Goal: Task Accomplishment & Management: Manage account settings

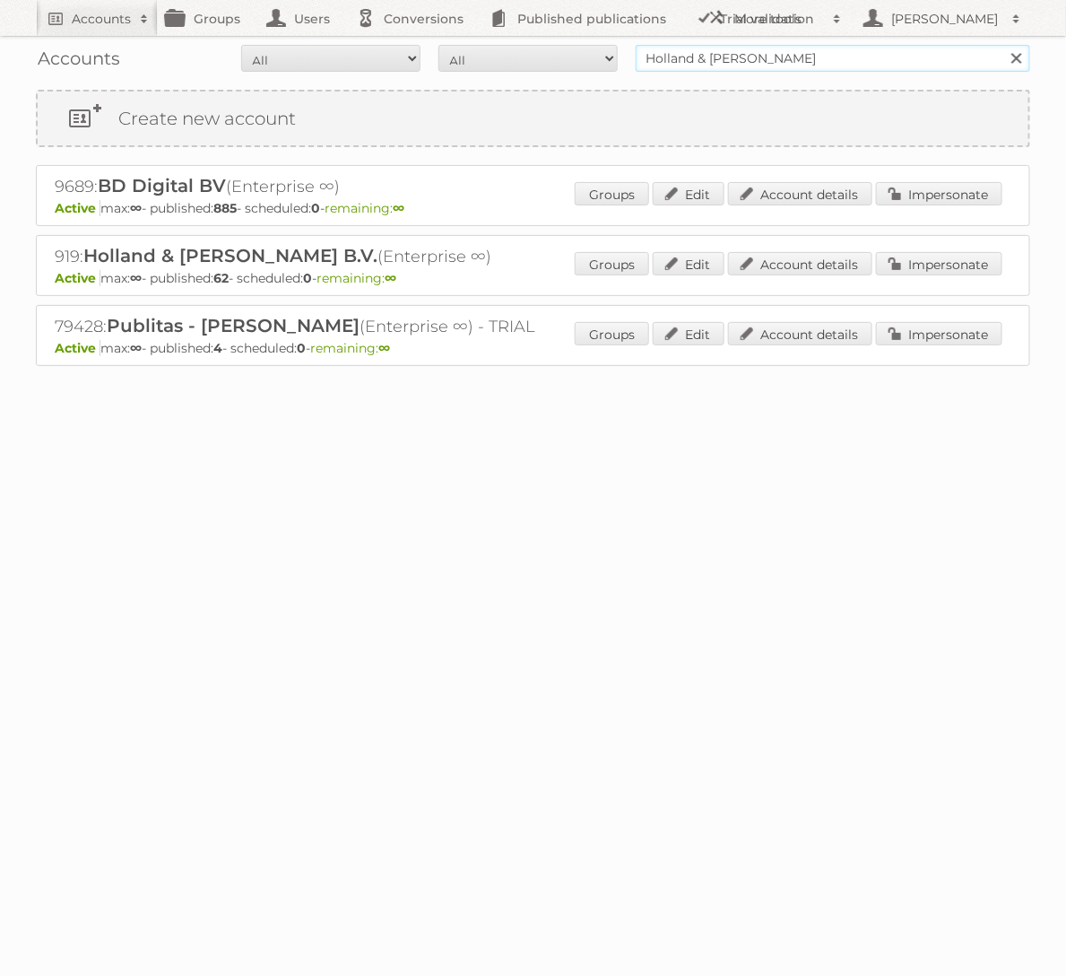
click at [793, 56] on input "Holland & Barrett" at bounding box center [833, 58] width 395 height 27
type input "[DOMAIN_NAME]"
click at [908, 45] on input "Search" at bounding box center [1016, 58] width 27 height 27
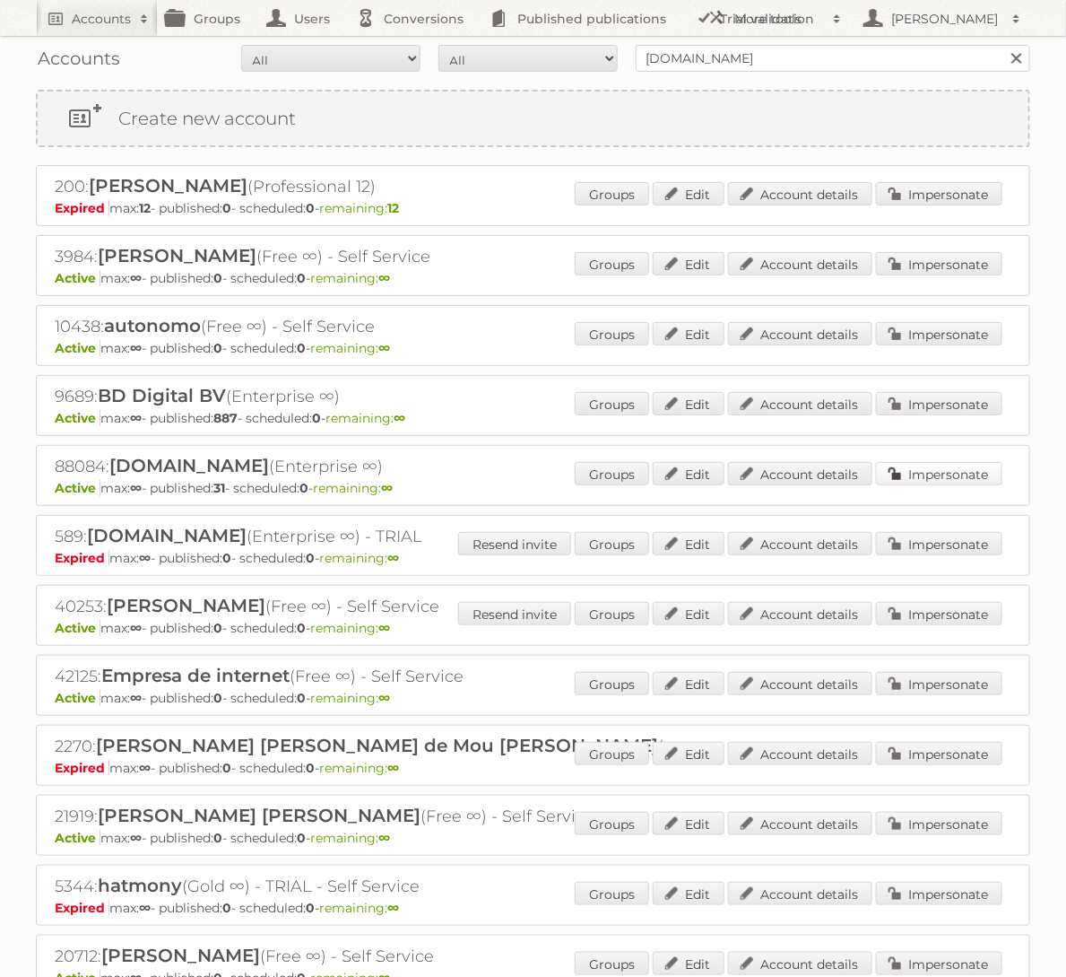
click at [961, 473] on link "Impersonate" at bounding box center [939, 473] width 126 height 23
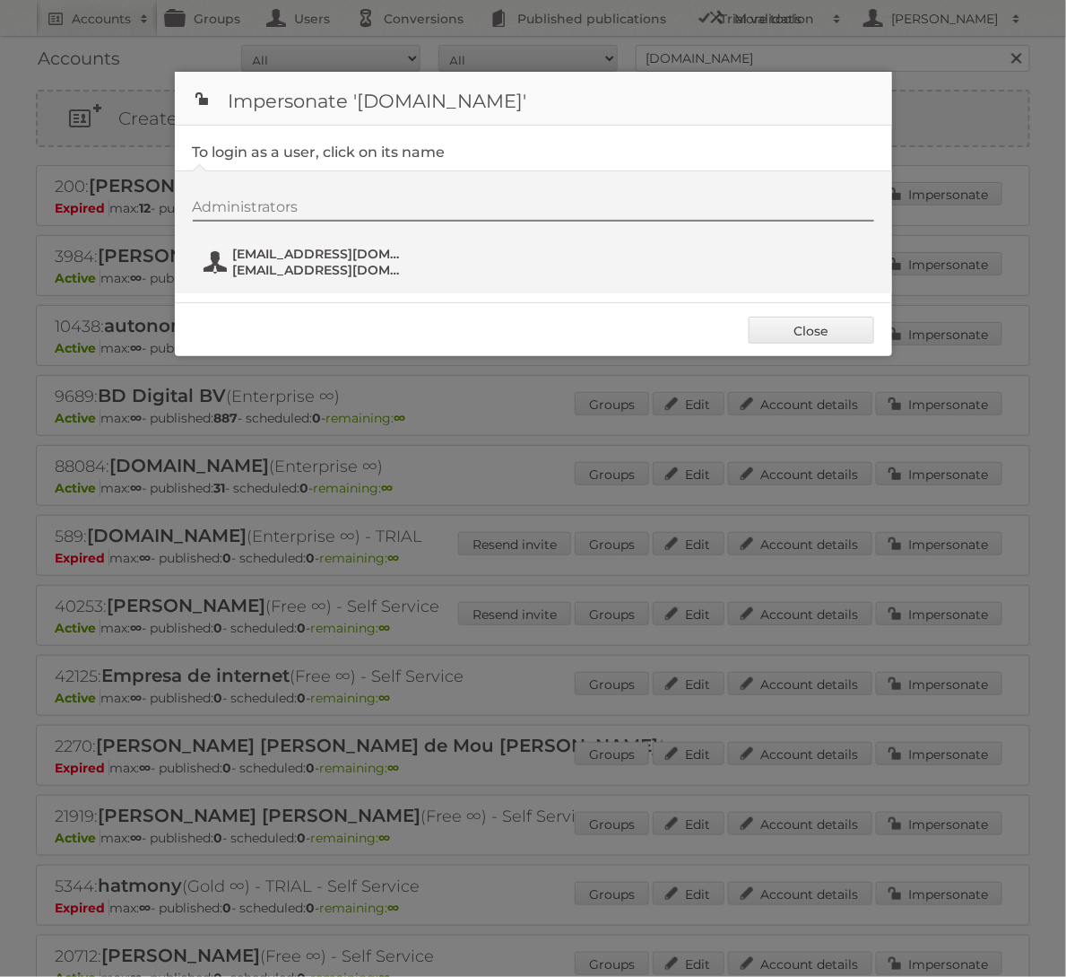
click at [314, 262] on span "[EMAIL_ADDRESS][DOMAIN_NAME]" at bounding box center [320, 270] width 174 height 16
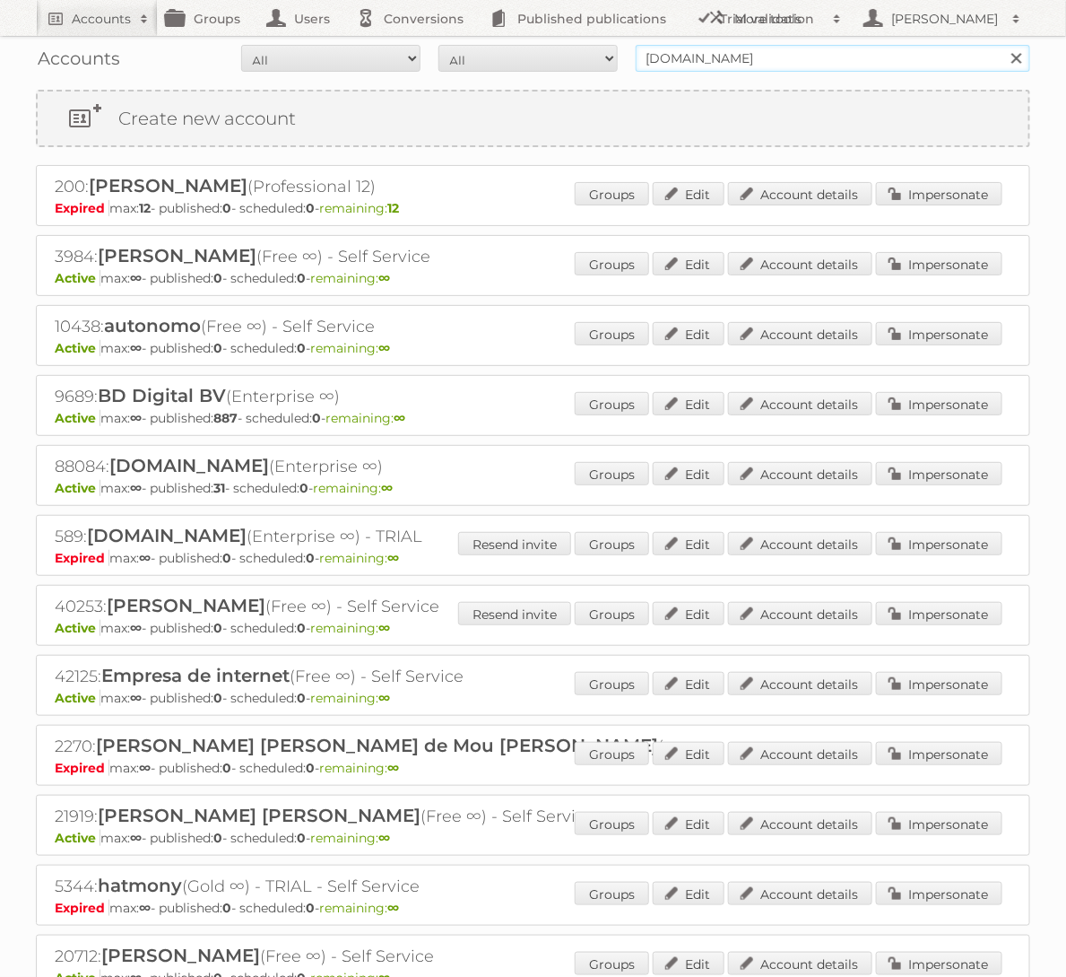
click at [780, 64] on input "[DOMAIN_NAME]" at bounding box center [833, 58] width 395 height 27
click at [857, 476] on link "Account details" at bounding box center [800, 473] width 144 height 23
click at [781, 58] on input "[DOMAIN_NAME]" at bounding box center [833, 58] width 395 height 27
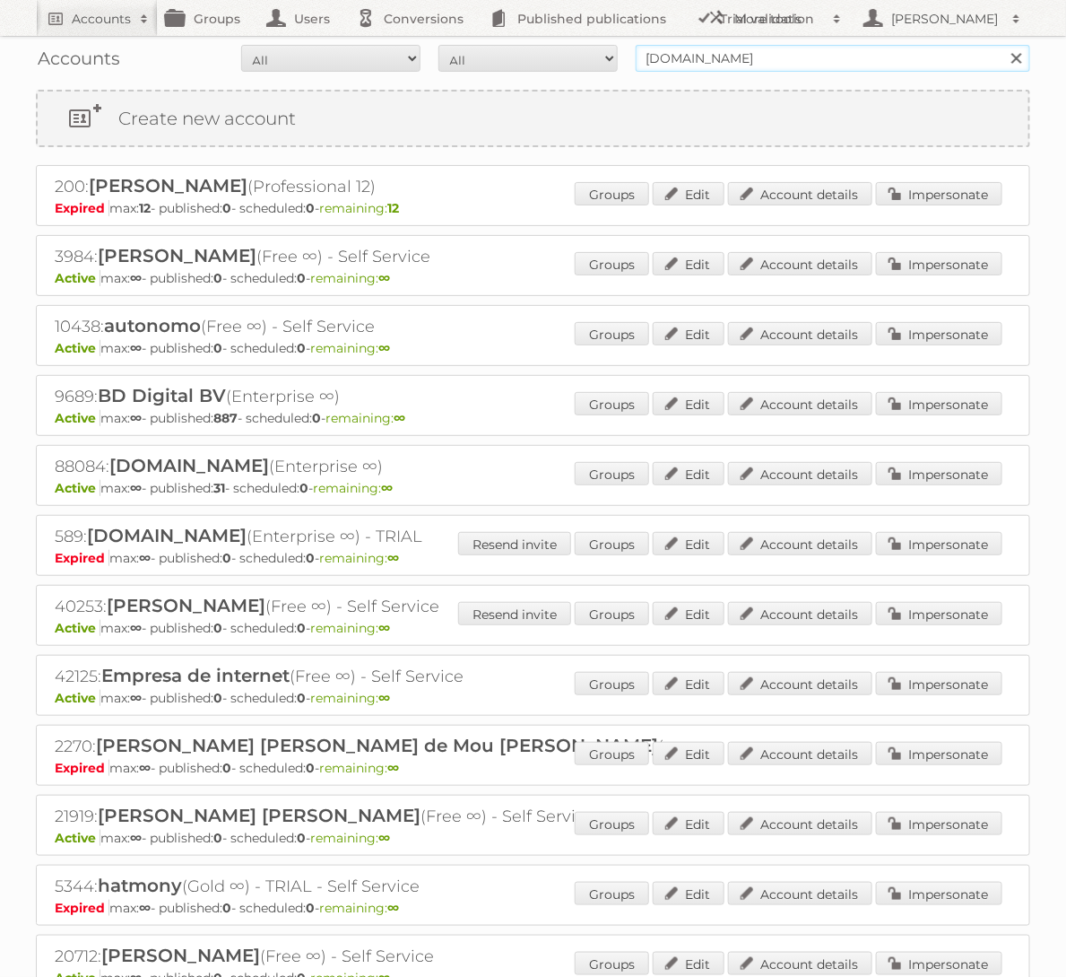
click at [781, 58] on input "[DOMAIN_NAME]" at bounding box center [833, 58] width 395 height 27
type input "Action PIA"
click at [1003, 45] on input "Search" at bounding box center [1016, 58] width 27 height 27
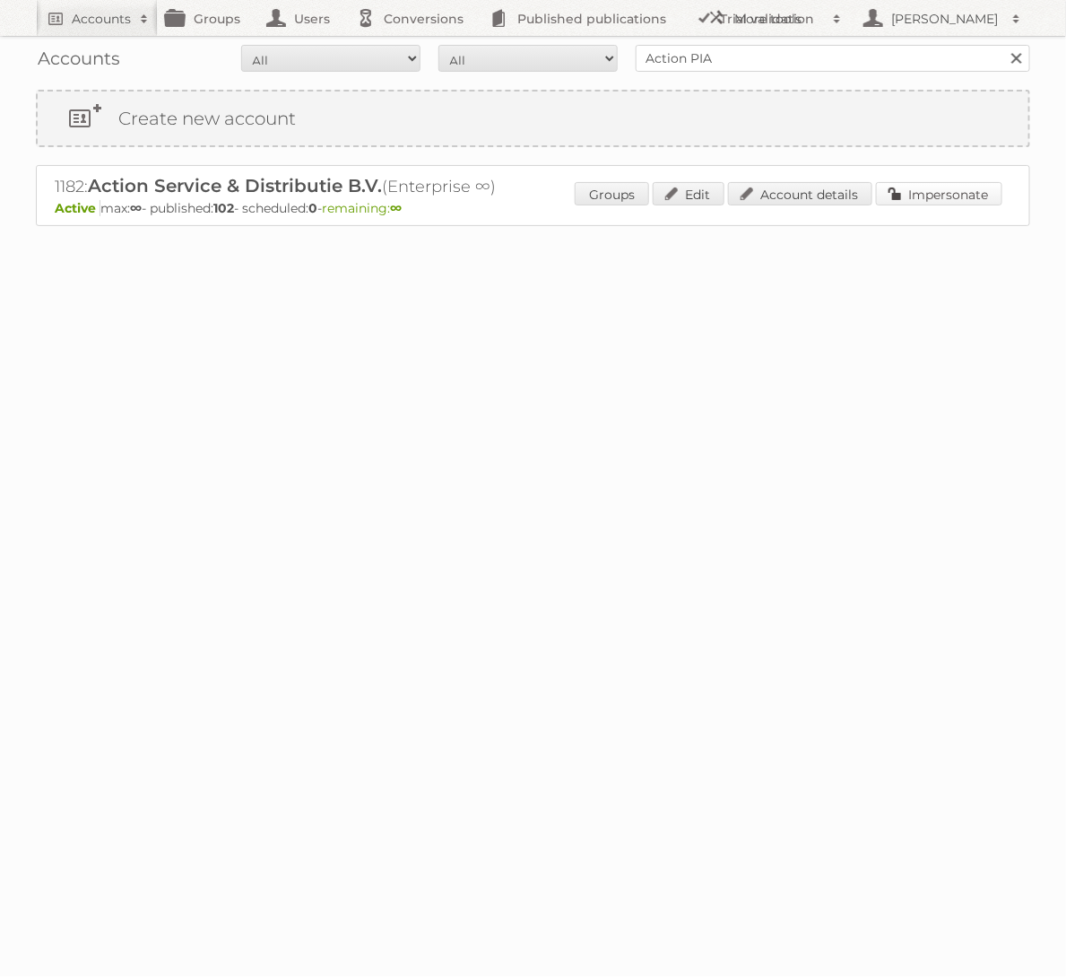
click at [971, 182] on link "Impersonate" at bounding box center [939, 193] width 126 height 23
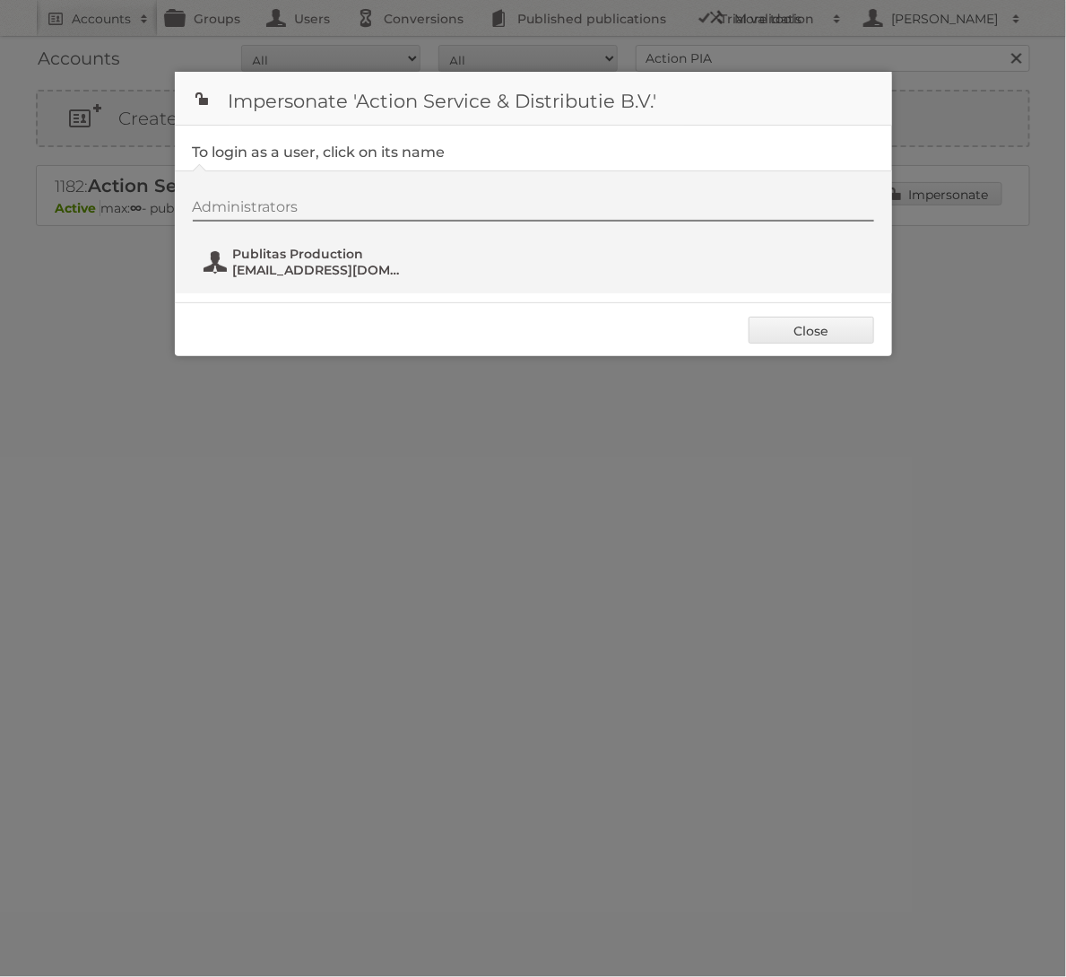
click at [319, 265] on span "[EMAIL_ADDRESS][DOMAIN_NAME]" at bounding box center [320, 270] width 174 height 16
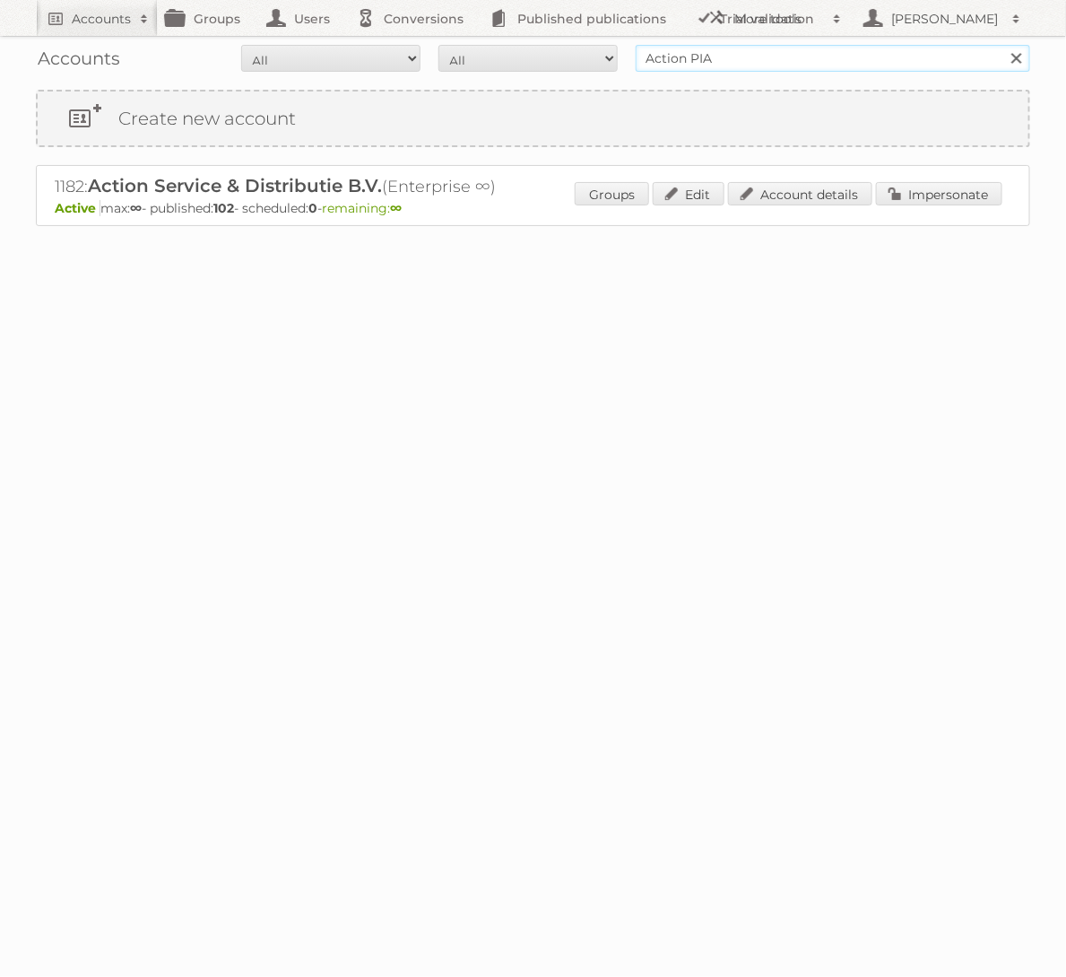
click at [839, 64] on input "Action PIA" at bounding box center [833, 58] width 395 height 27
type input "[DOMAIN_NAME]"
click at [1003, 45] on input "Search" at bounding box center [1016, 58] width 27 height 27
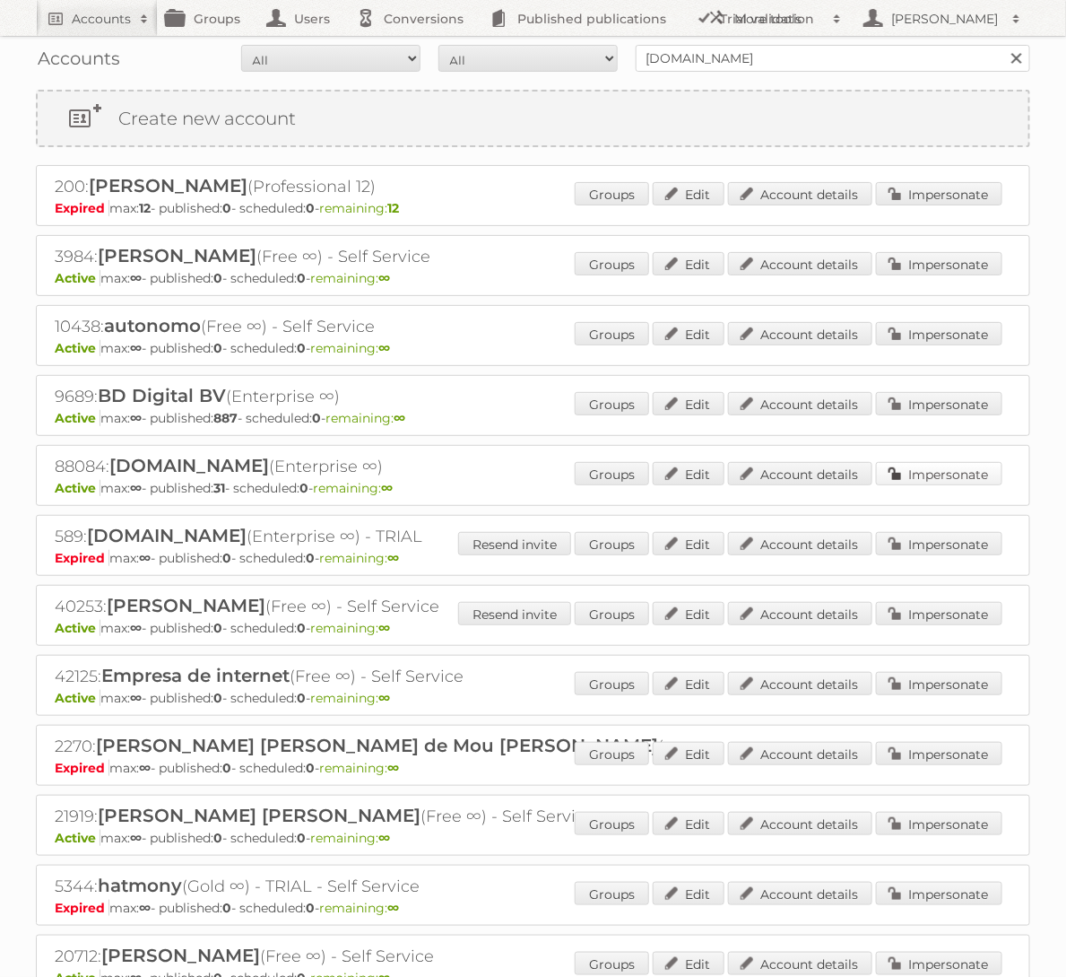
click at [934, 474] on link "Impersonate" at bounding box center [939, 473] width 126 height 23
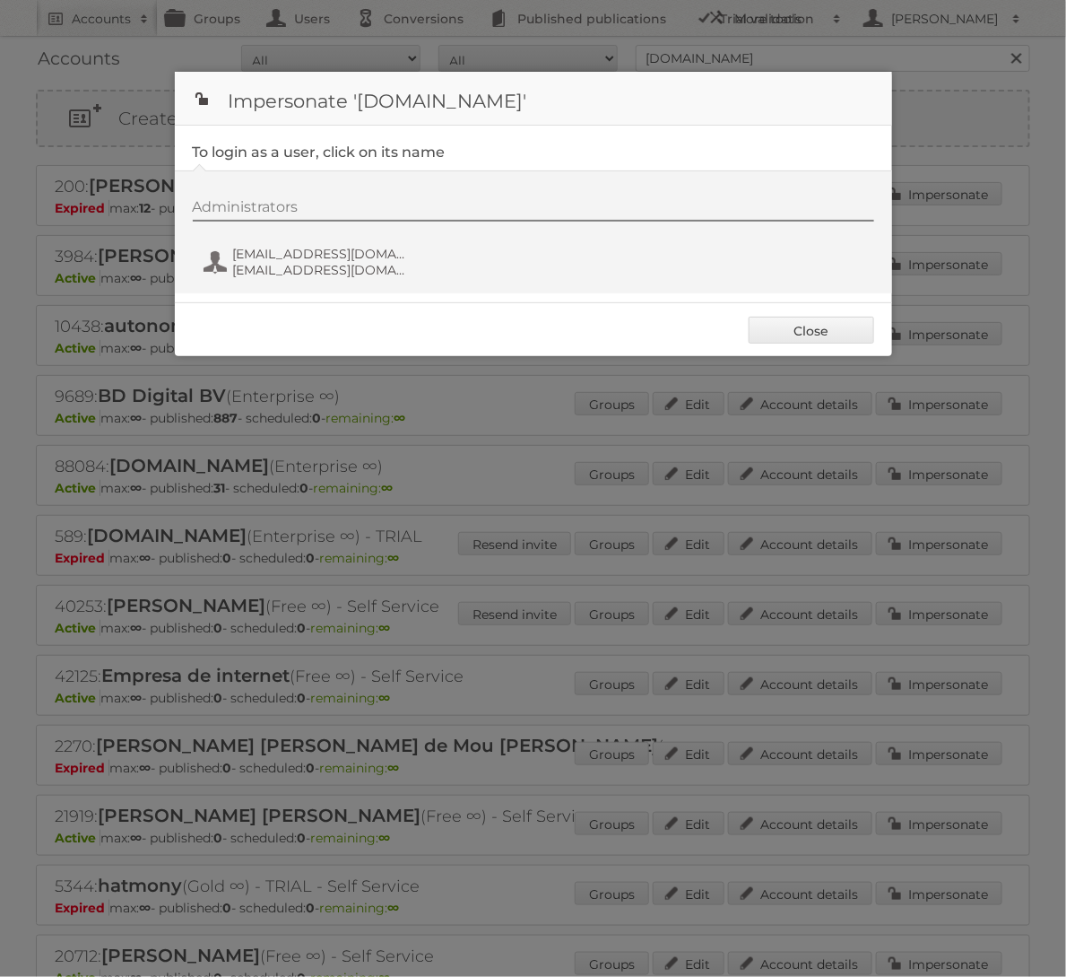
click at [259, 303] on div "Close" at bounding box center [533, 329] width 717 height 54
click at [263, 290] on div "Administrators [EMAIL_ADDRESS][DOMAIN_NAME] [EMAIL_ADDRESS][DOMAIN_NAME]" at bounding box center [533, 231] width 717 height 123
click at [277, 256] on span "[EMAIL_ADDRESS][DOMAIN_NAME]" at bounding box center [320, 254] width 174 height 16
